Goal: Transaction & Acquisition: Book appointment/travel/reservation

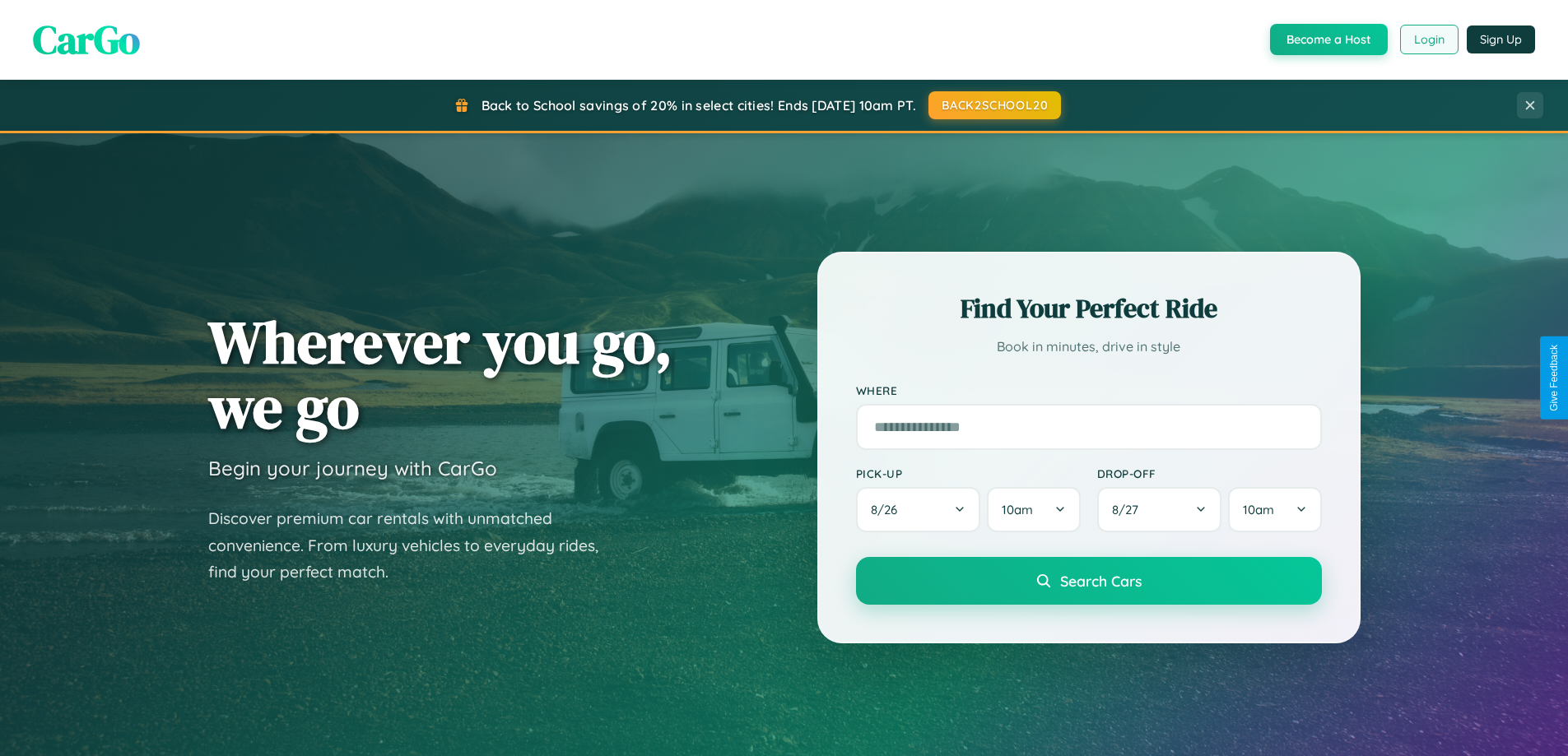
click at [1428, 39] on button "Login" at bounding box center [1429, 39] width 59 height 30
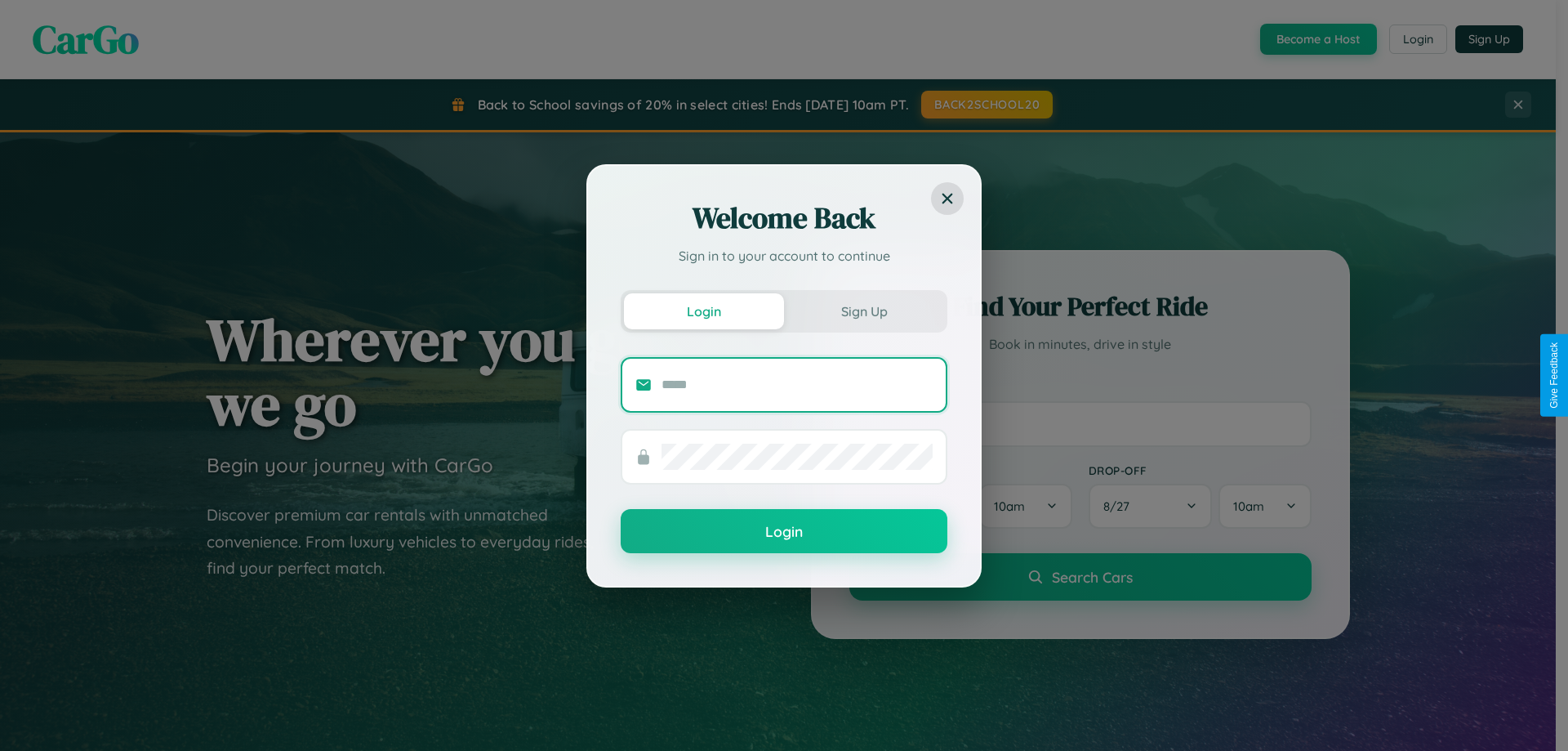
click at [797, 384] on input "text" at bounding box center [797, 384] width 271 height 26
type input "**********"
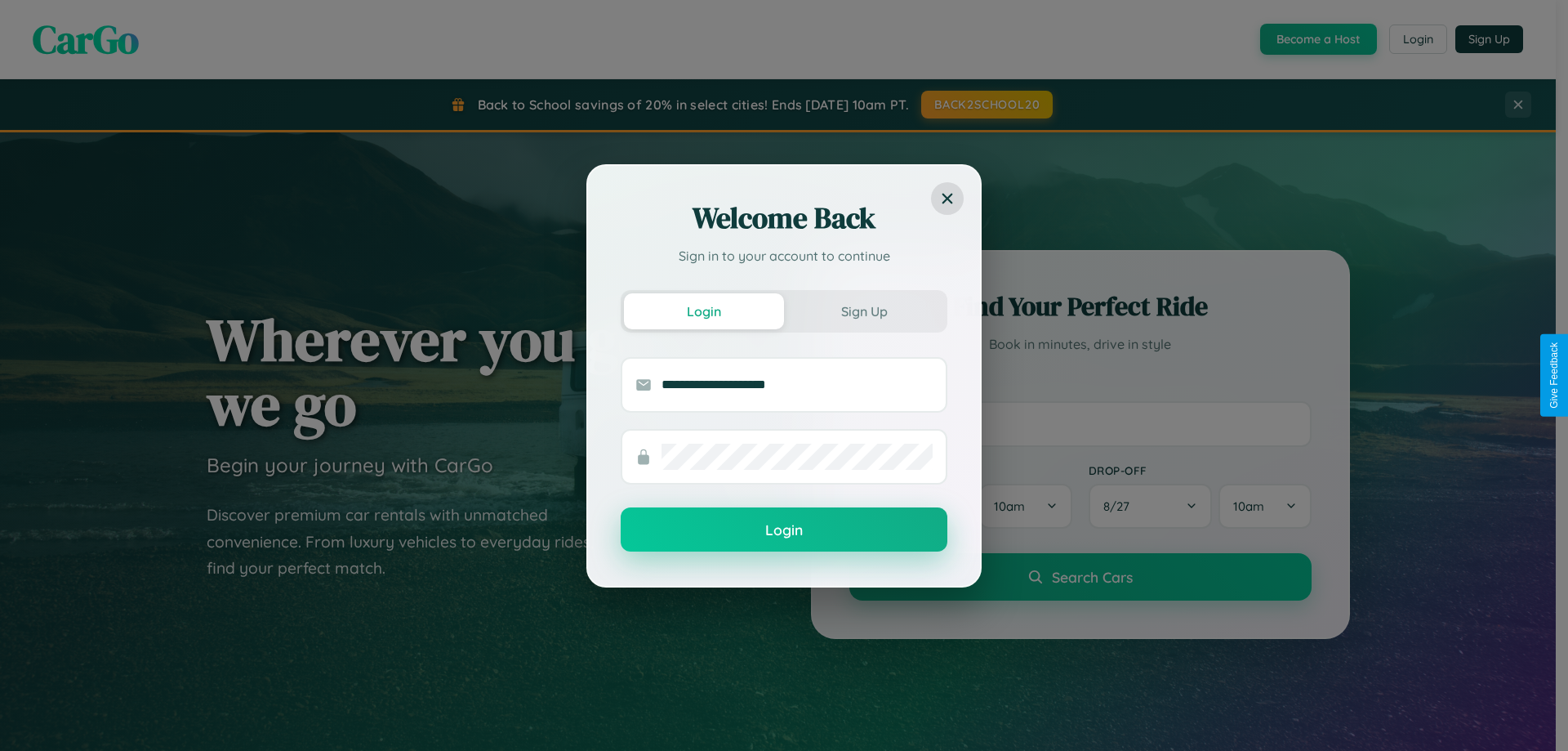
click at [784, 530] on button "Login" at bounding box center [784, 529] width 327 height 44
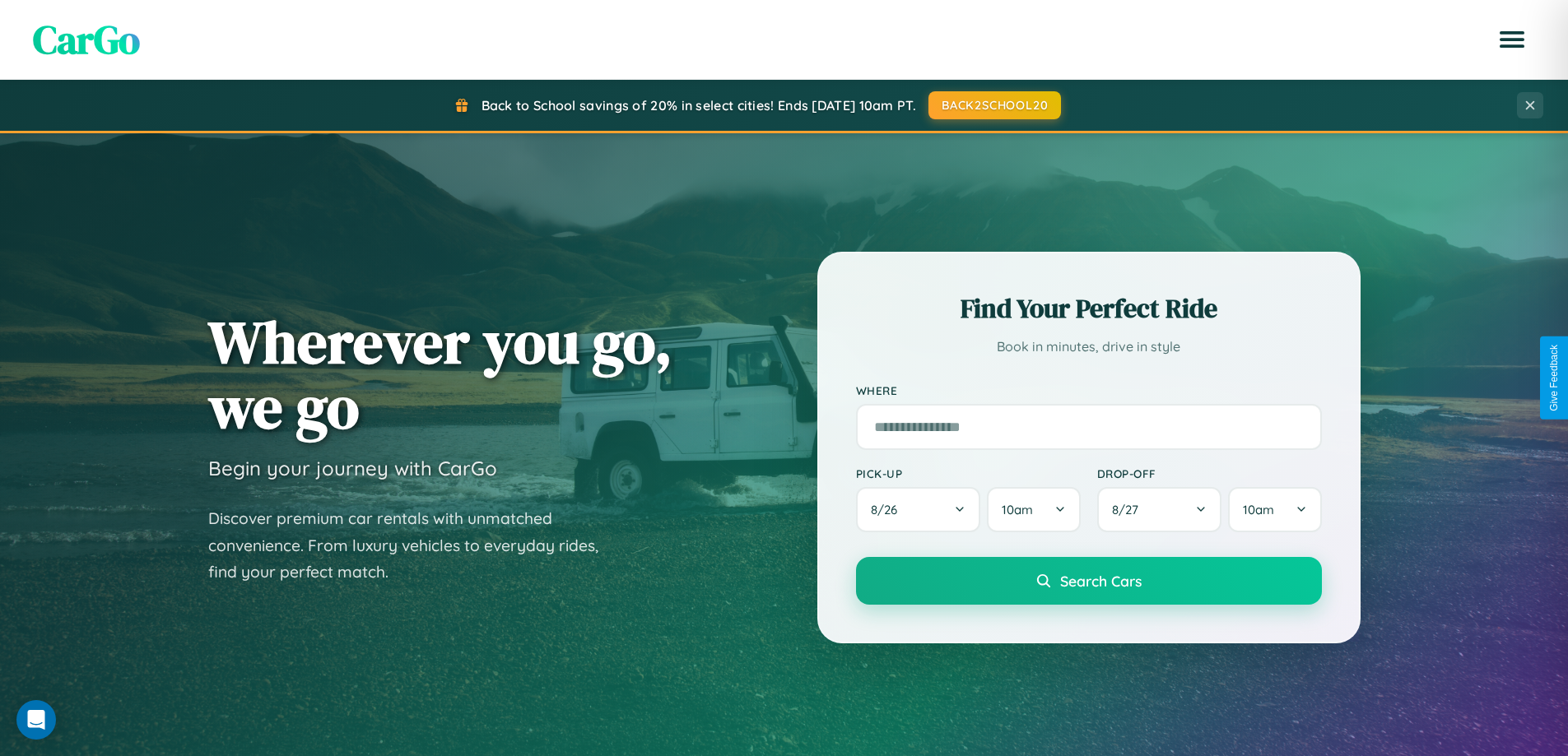
scroll to position [3166, 0]
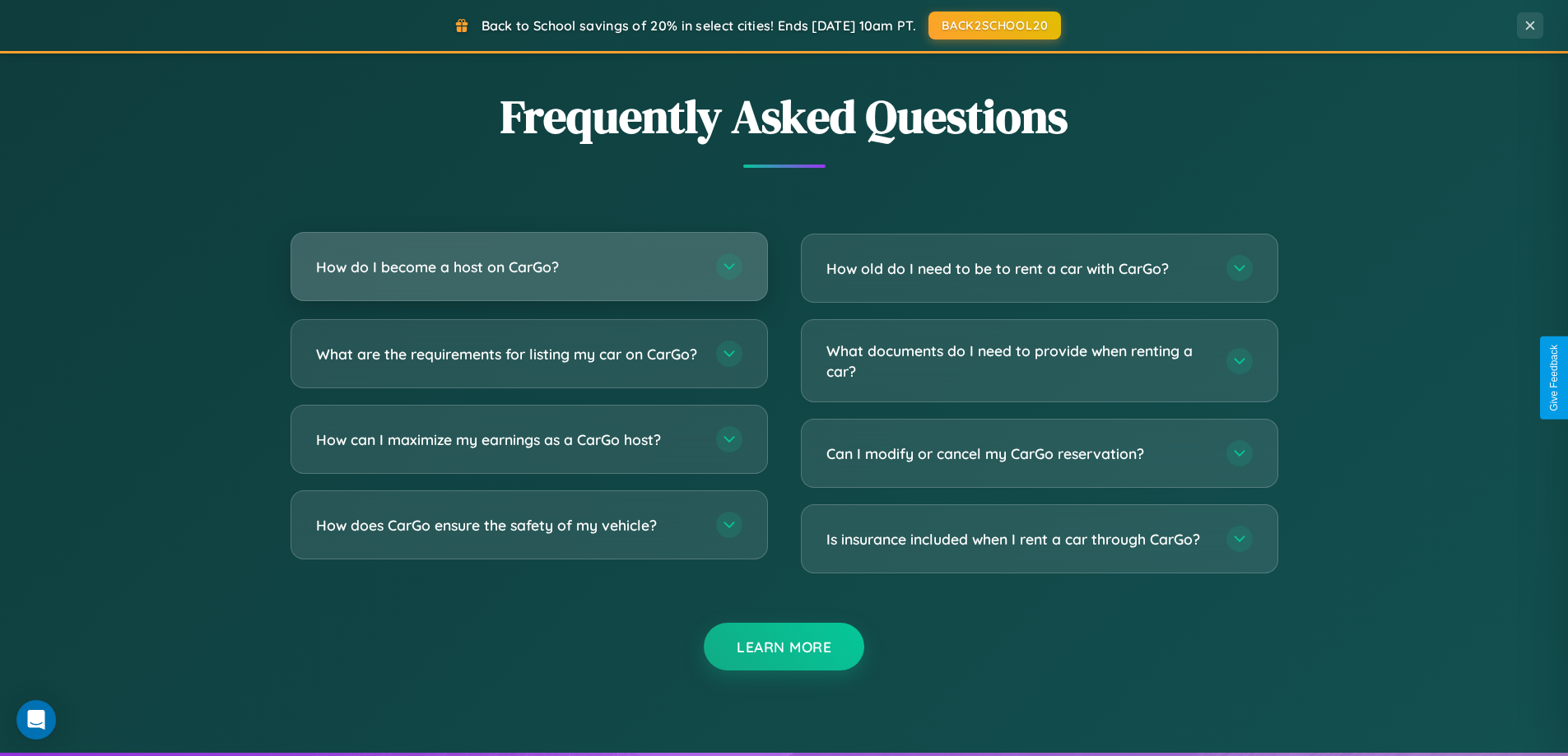
click at [528, 266] on h3 "How do I become a host on CarGo?" at bounding box center [507, 266] width 384 height 20
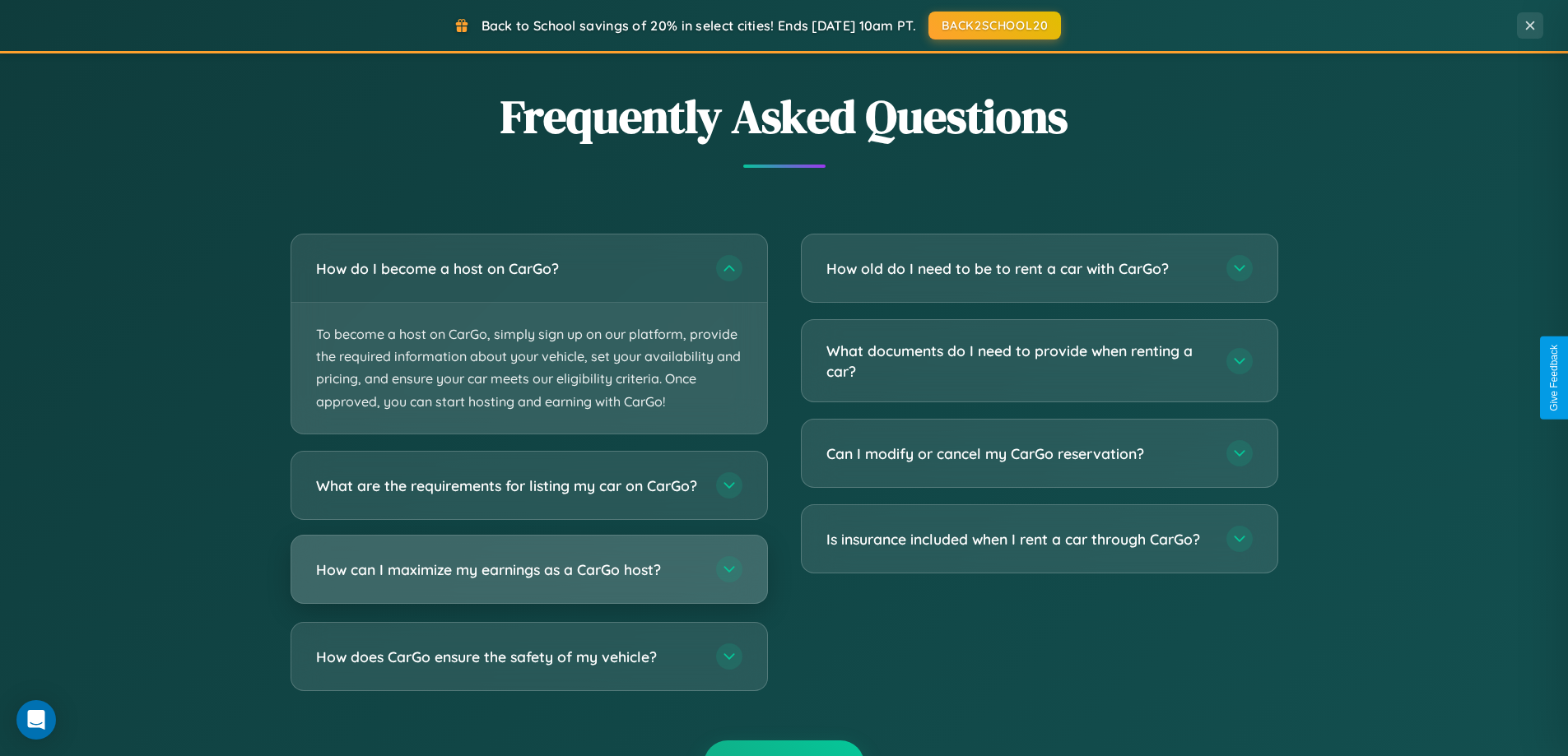
click at [528, 579] on h3 "How can I maximize my earnings as a CarGo host?" at bounding box center [507, 568] width 384 height 20
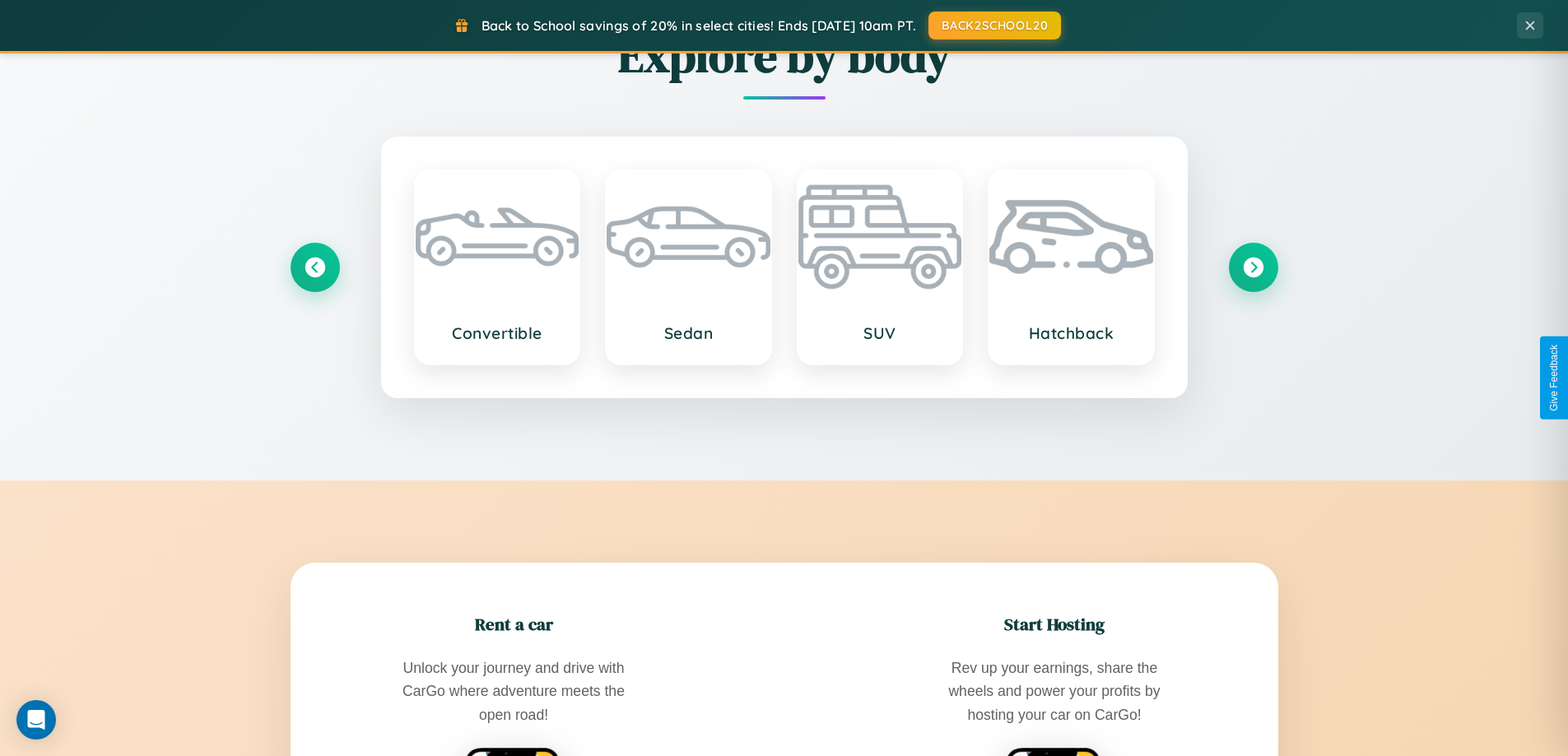
scroll to position [709, 0]
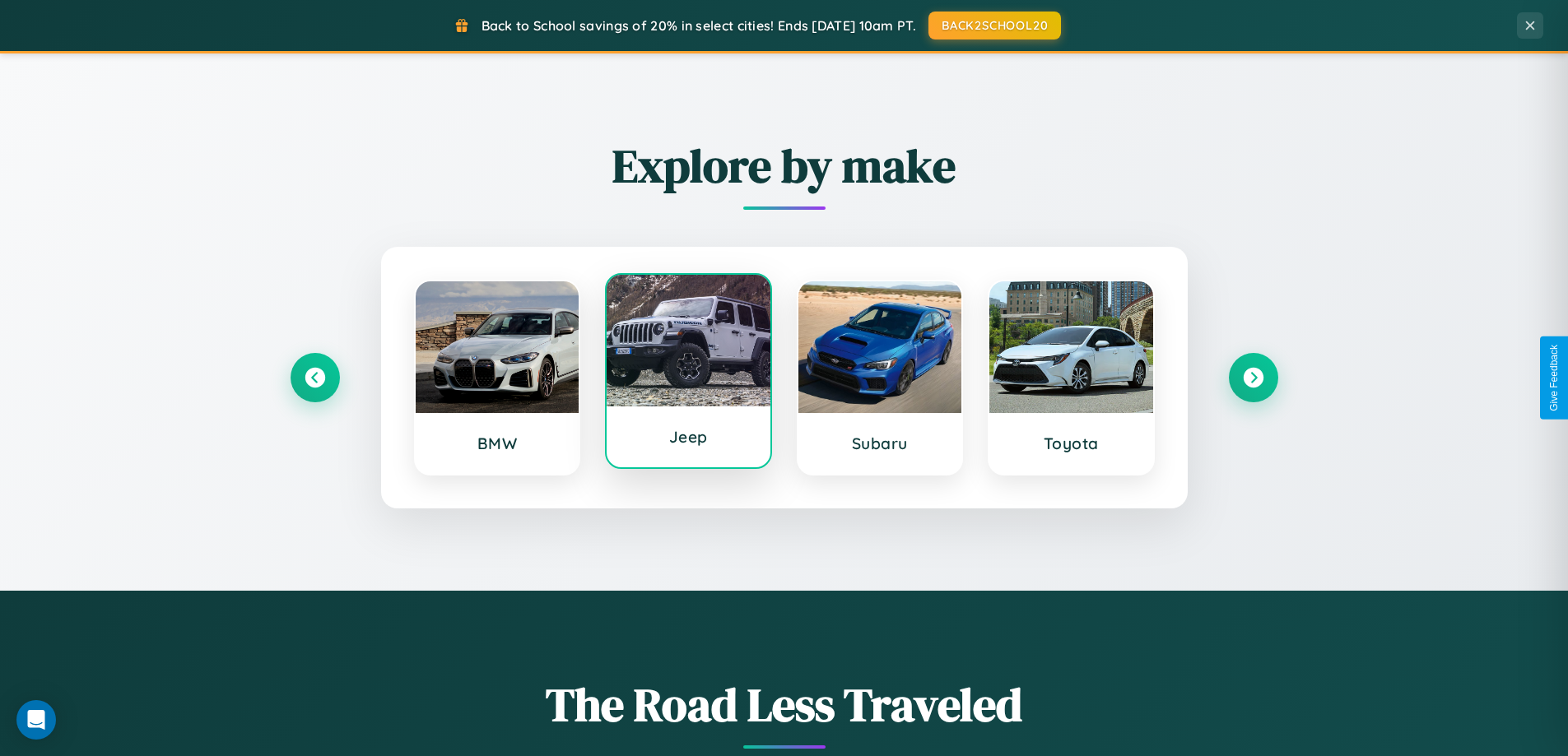
click at [688, 375] on div at bounding box center [688, 340] width 164 height 132
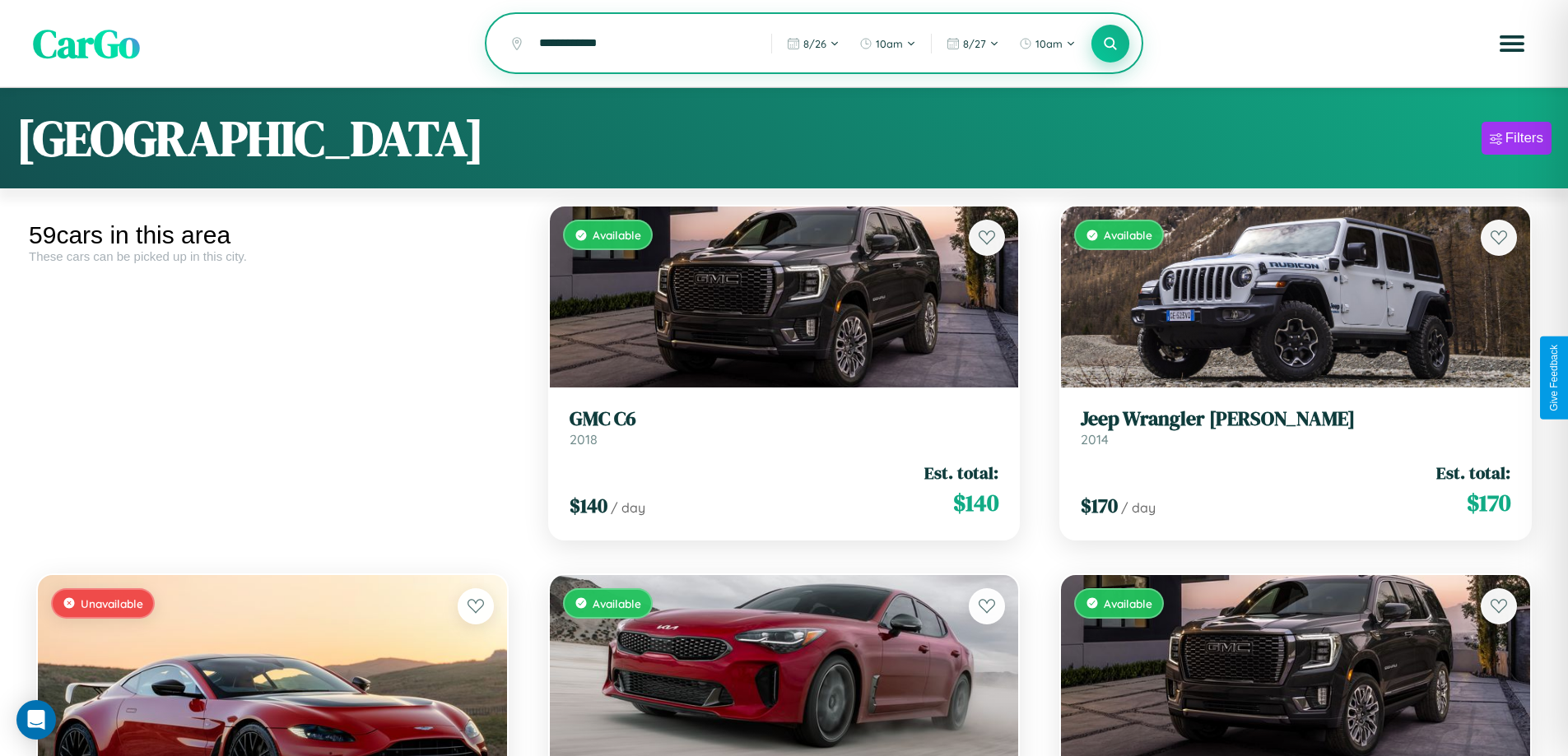
click at [1110, 44] on icon at bounding box center [1110, 43] width 15 height 15
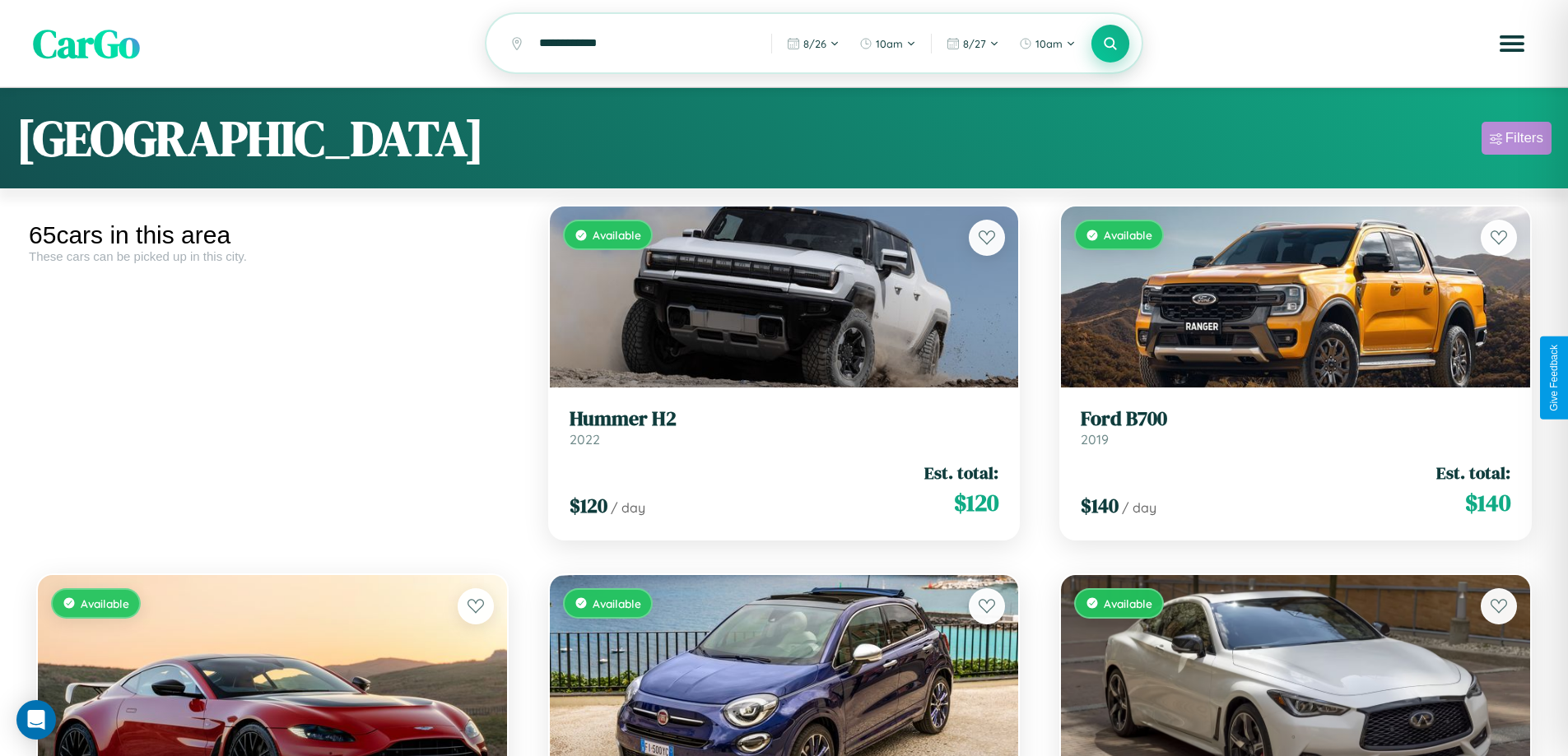
click at [1516, 140] on div "Filters" at bounding box center [1524, 138] width 38 height 16
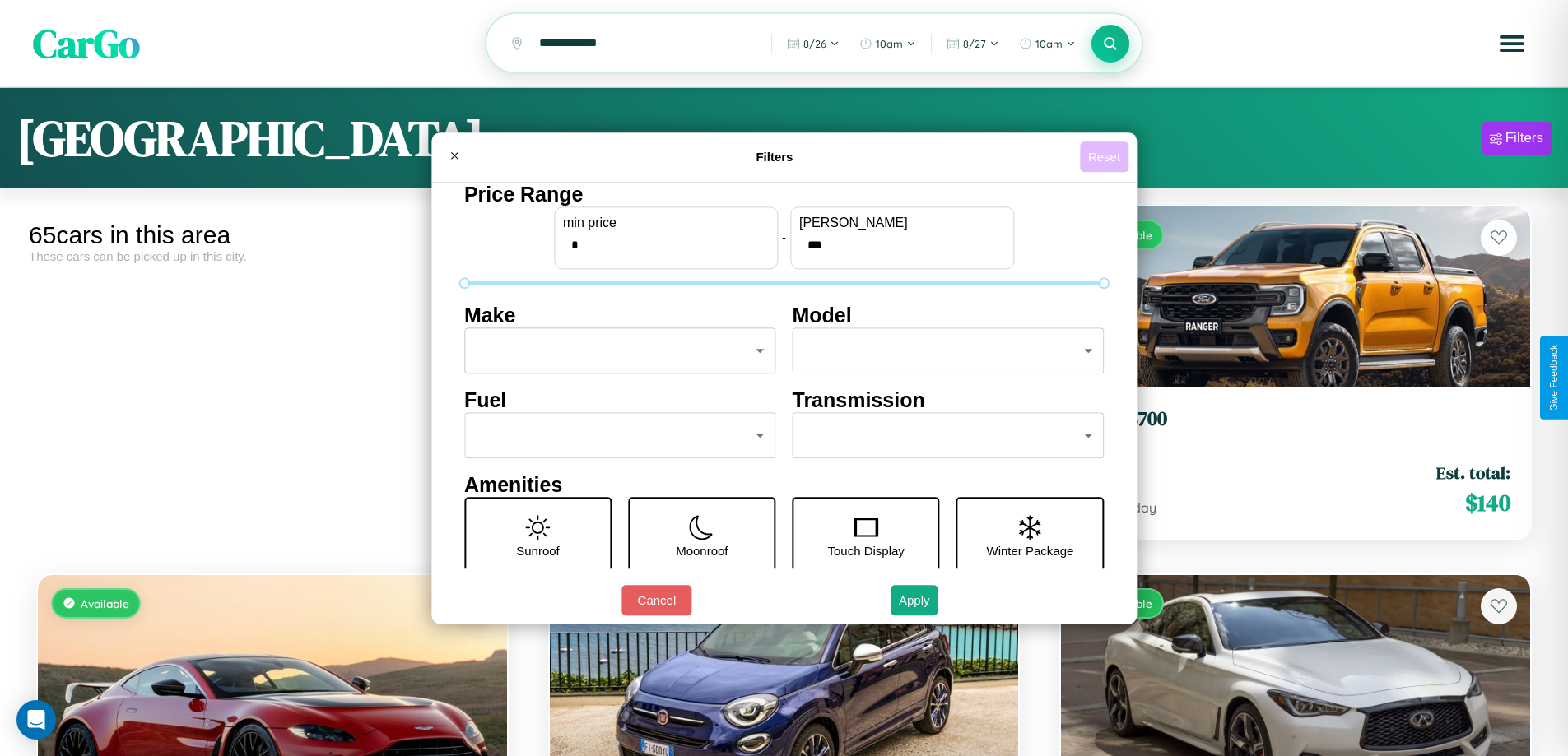
click at [1106, 157] on button "Reset" at bounding box center [1103, 157] width 48 height 31
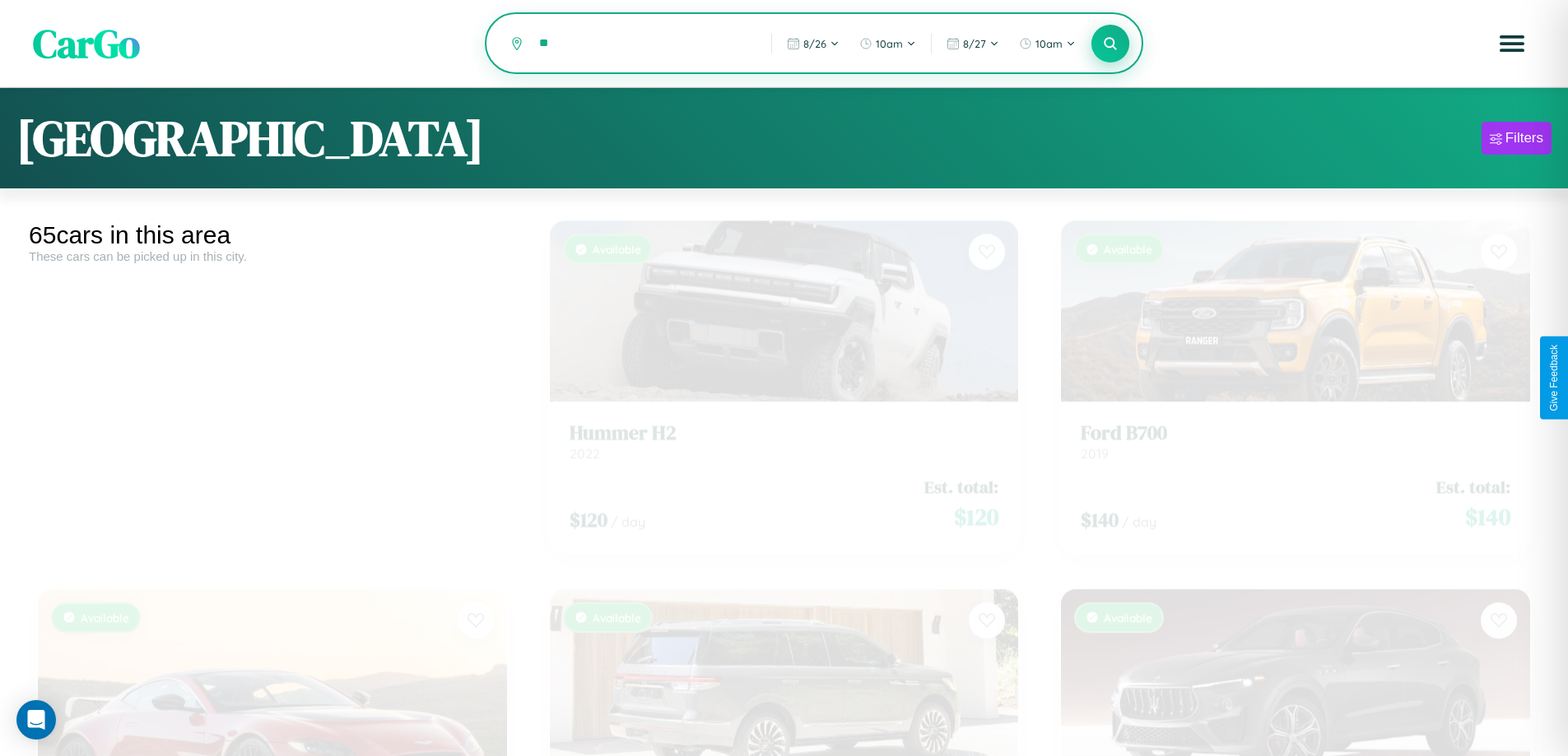
type input "*"
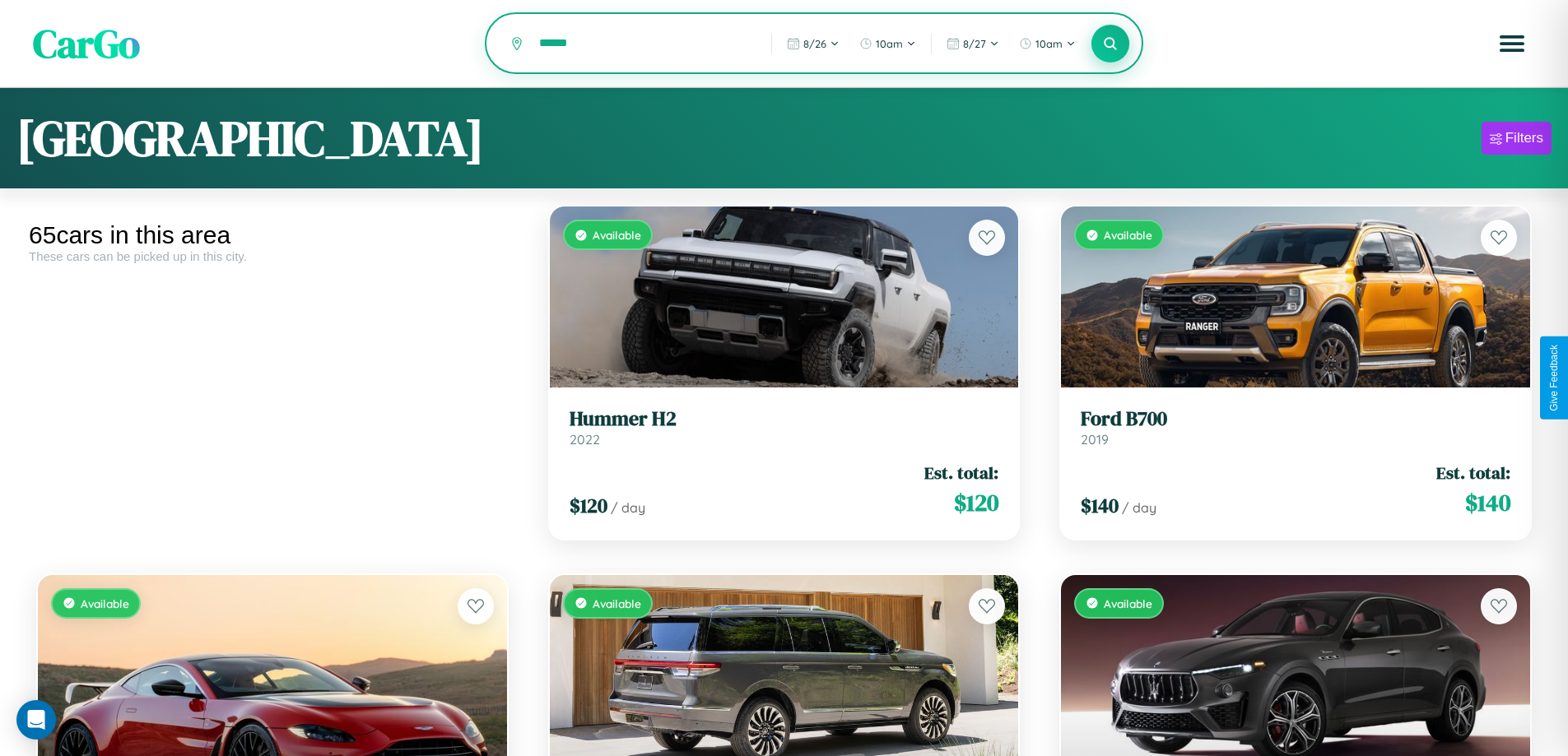
type input "******"
click at [1110, 44] on icon at bounding box center [1110, 43] width 15 height 15
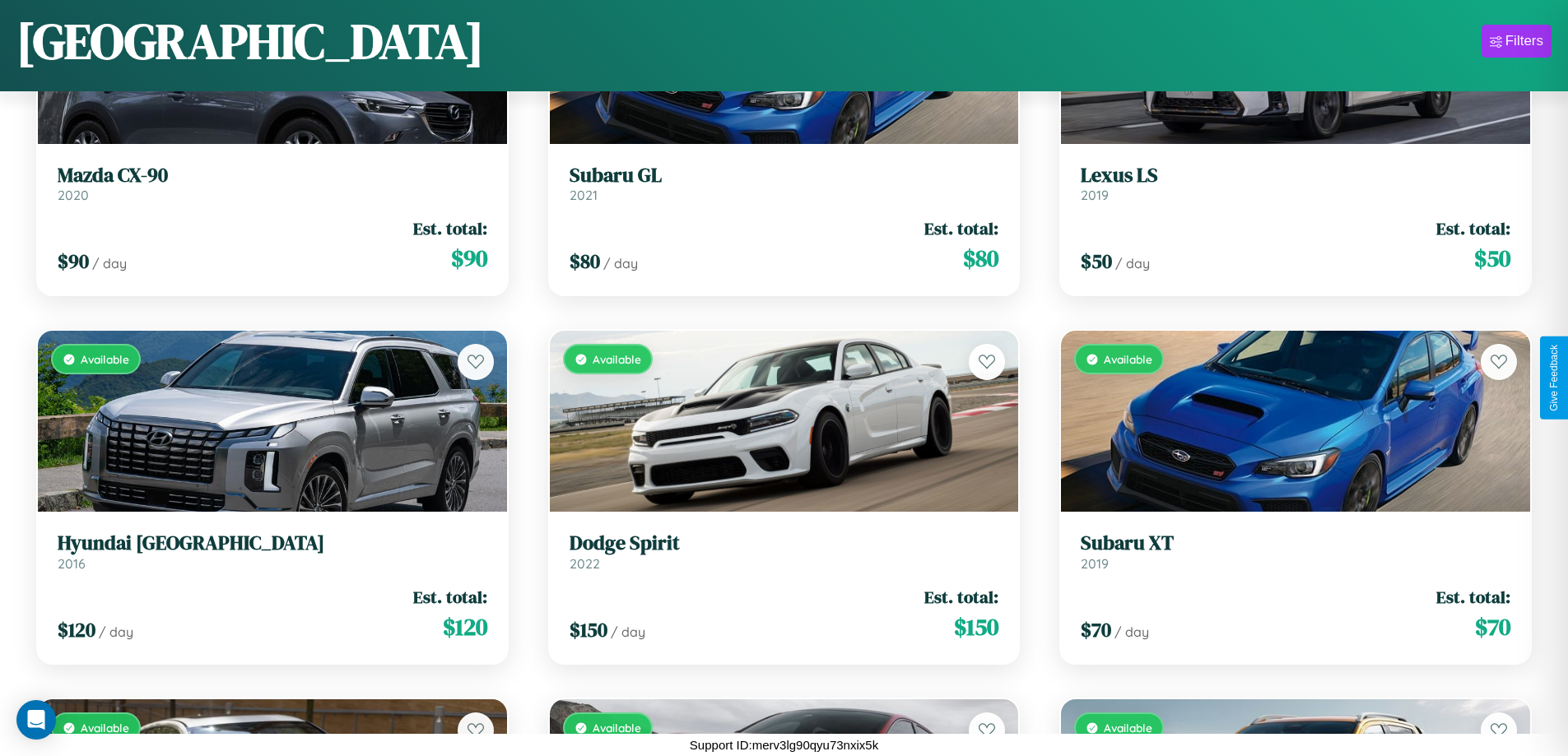
scroll to position [1337, 0]
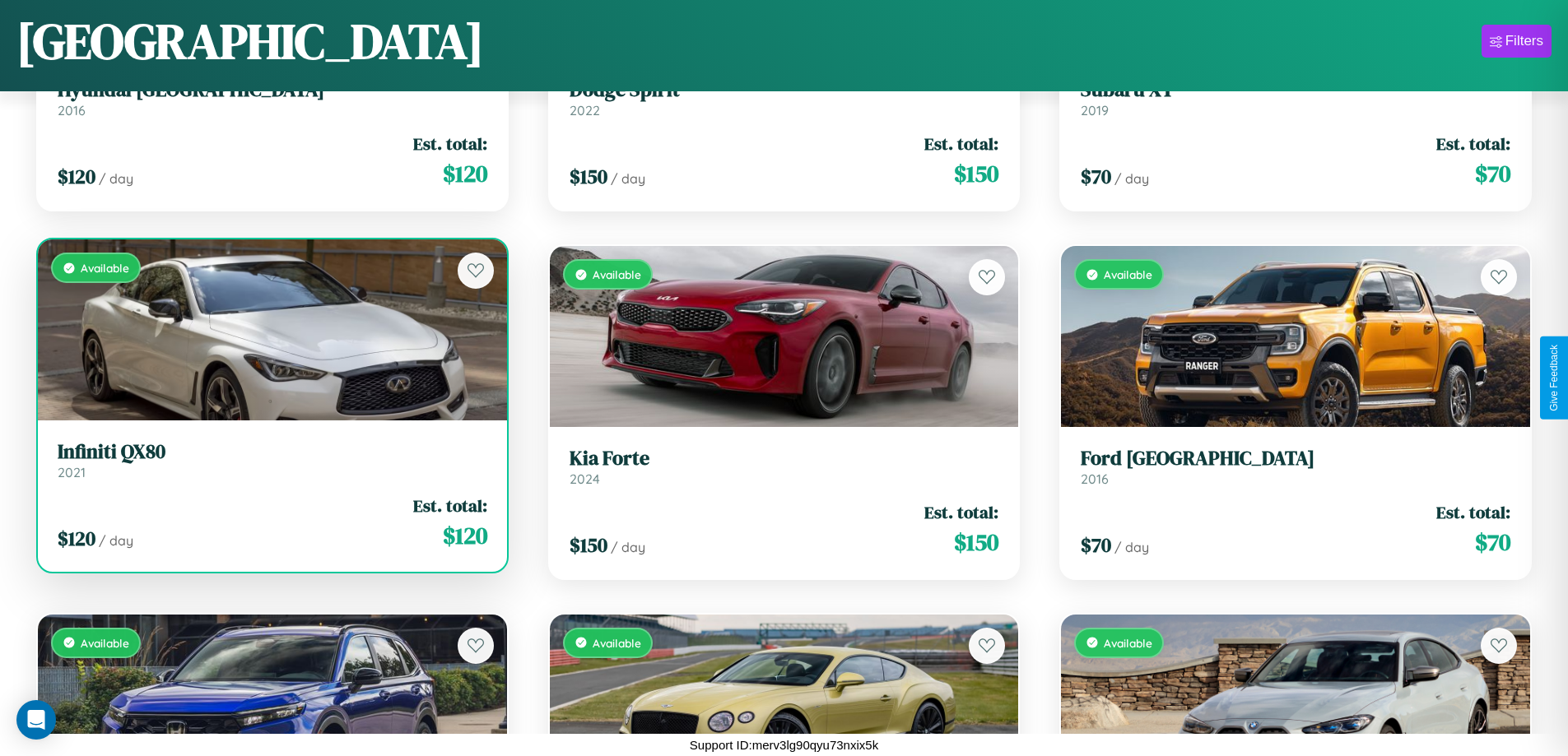
click at [270, 466] on link "Infiniti QX80 2021" at bounding box center [272, 461] width 430 height 40
